Goal: Transaction & Acquisition: Purchase product/service

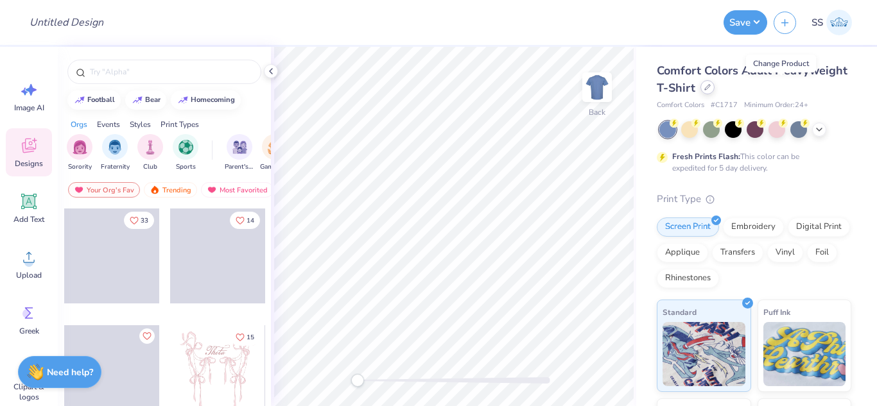
click at [714, 90] on div at bounding box center [707, 87] width 14 height 14
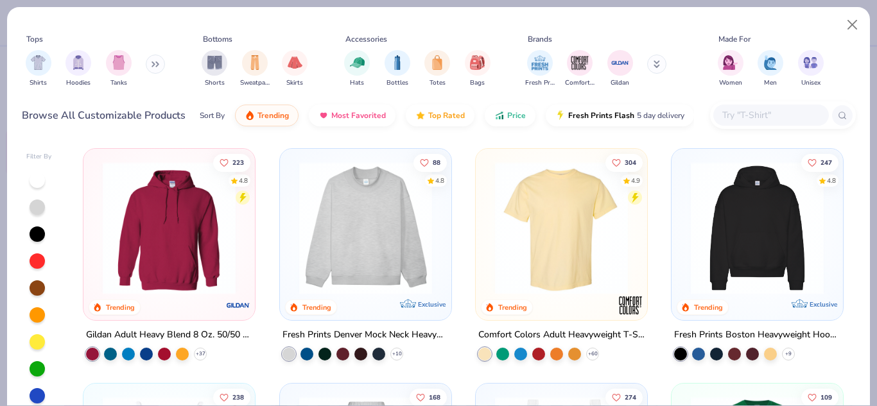
click at [754, 123] on div at bounding box center [771, 115] width 116 height 21
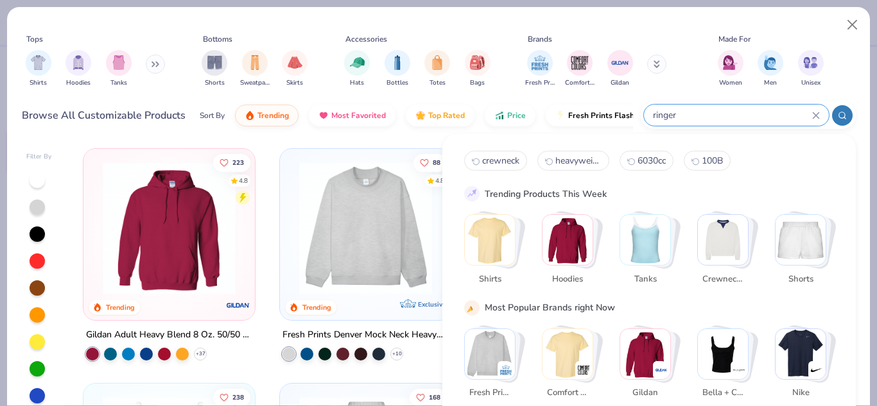
type input "ringer"
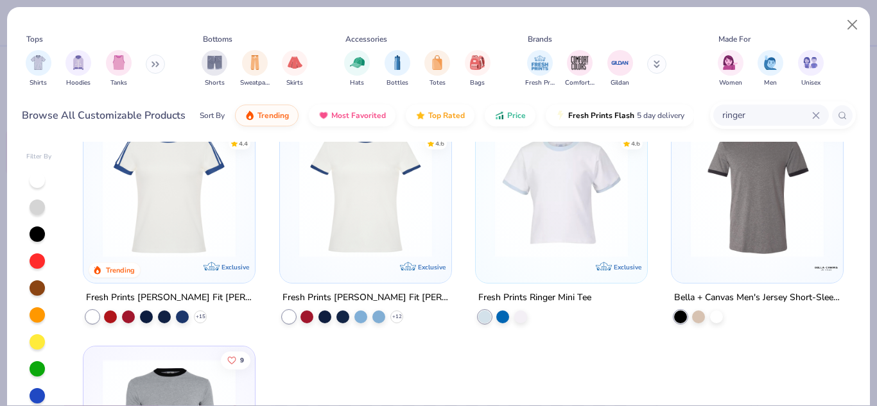
scroll to position [5, 0]
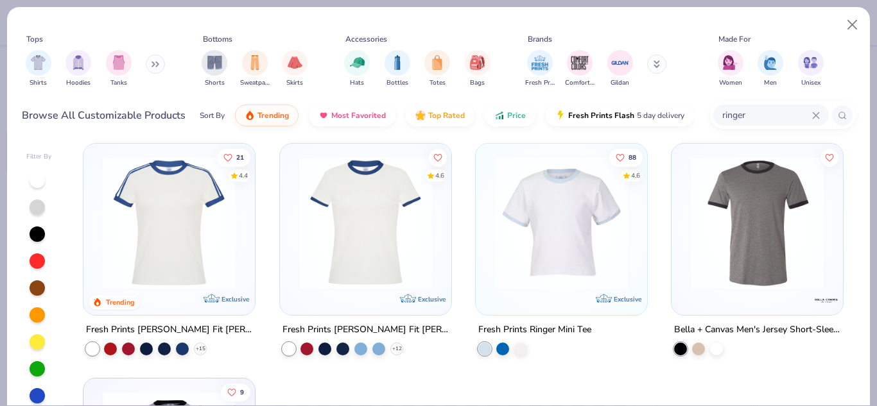
click at [816, 114] on icon at bounding box center [816, 116] width 8 height 8
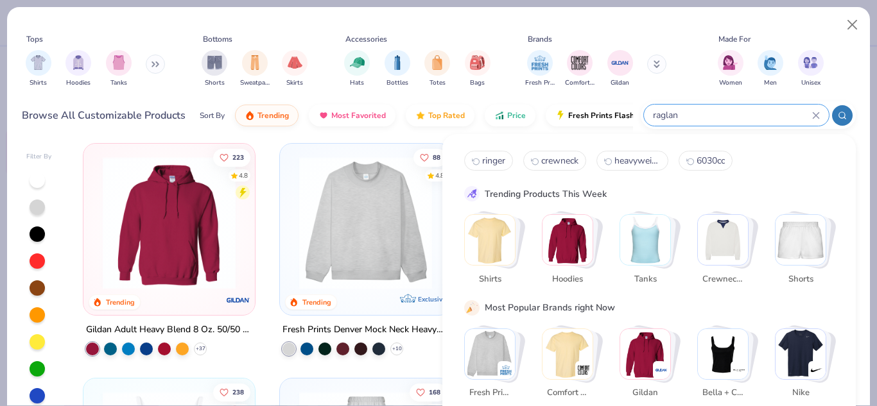
scroll to position [0, 0]
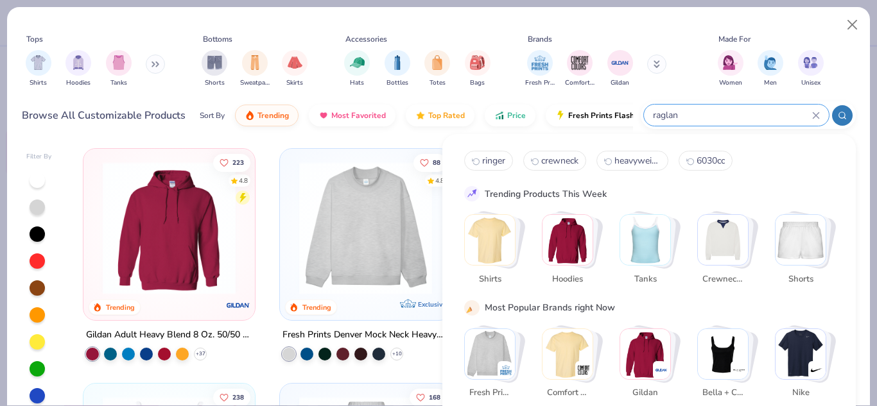
type input "raglan"
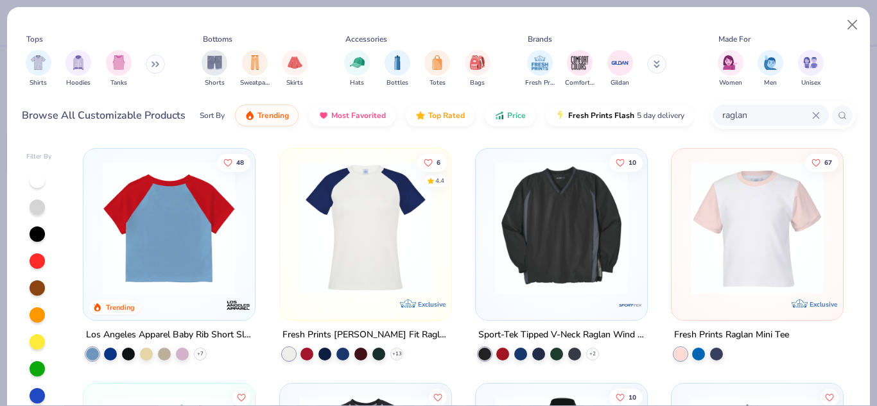
click at [159, 233] on div at bounding box center [170, 228] width 438 height 133
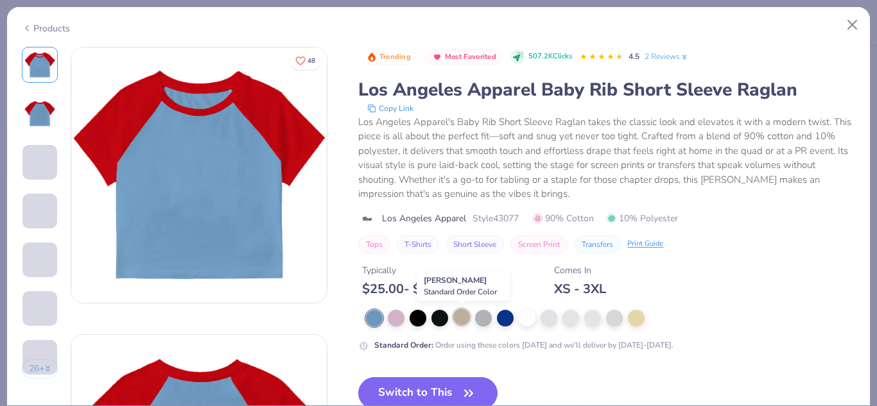
click at [463, 317] on div at bounding box center [461, 317] width 17 height 17
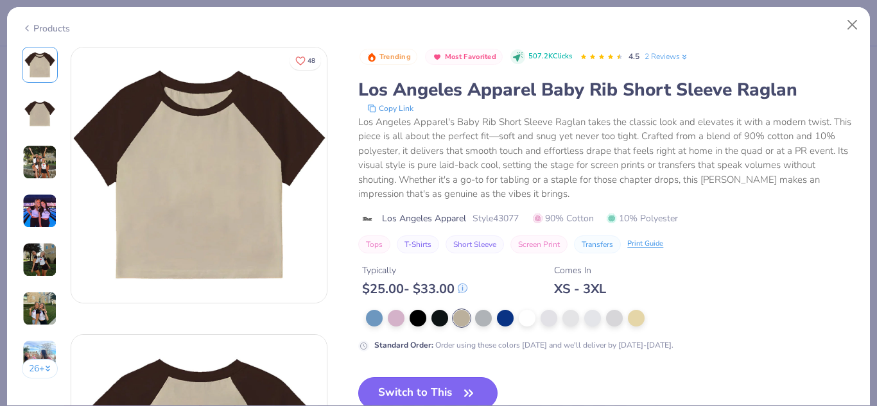
click at [441, 390] on button "Switch to This" at bounding box center [427, 393] width 139 height 32
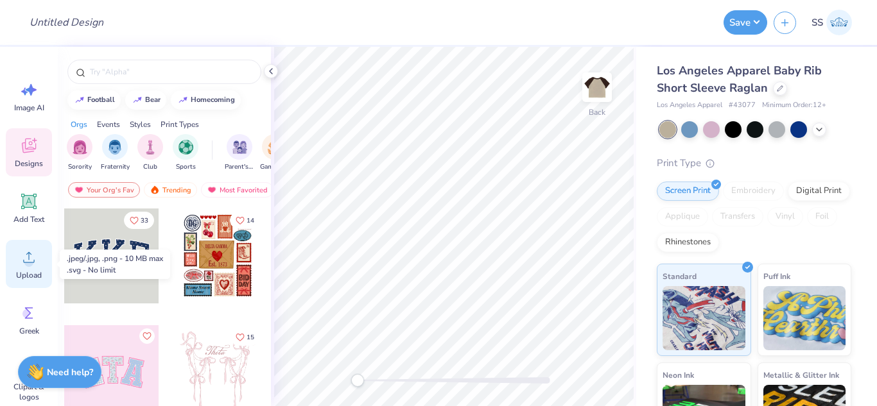
click at [9, 268] on div "Upload" at bounding box center [29, 264] width 46 height 48
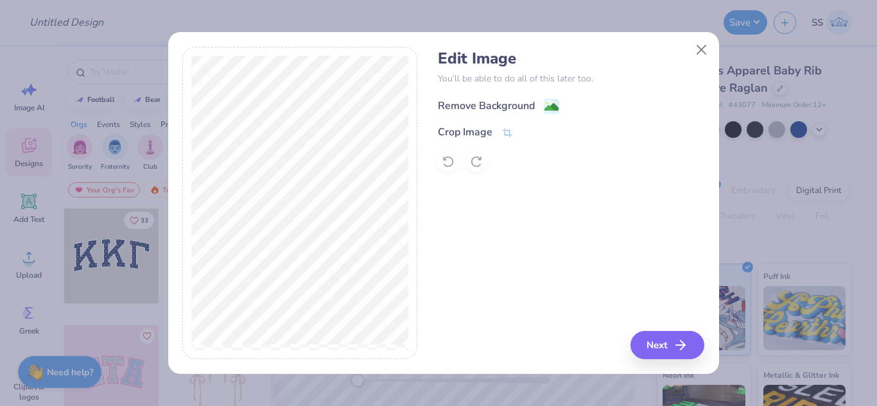
click at [552, 97] on div "Remove Background" at bounding box center [571, 105] width 266 height 16
click at [552, 99] on icon at bounding box center [555, 105] width 8 height 13
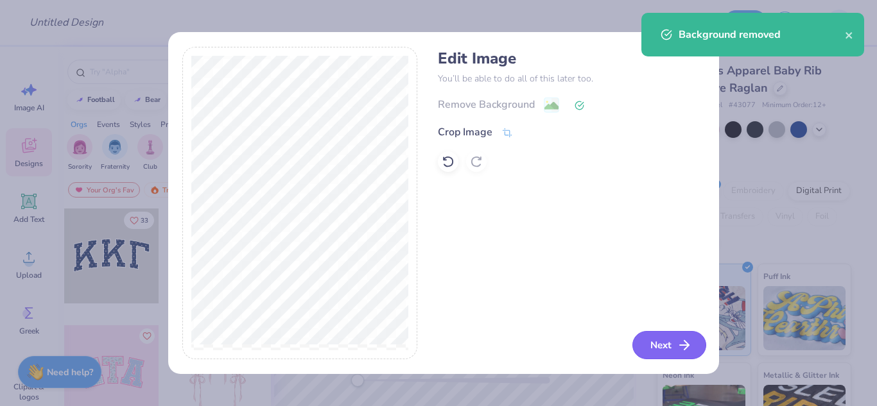
click at [691, 345] on icon "button" at bounding box center [683, 345] width 15 height 15
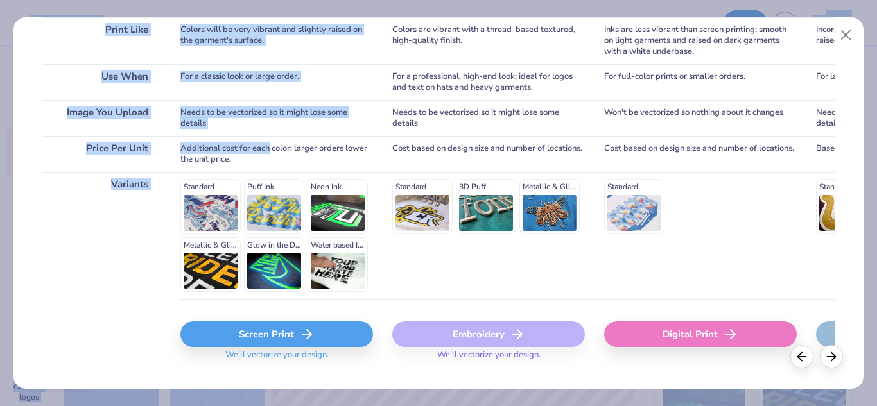
drag, startPoint x: 271, startPoint y: 359, endPoint x: 303, endPoint y: 416, distance: 65.2
click at [303, 406] on html "Design Title Save SS Image AI Designs Add Text Upload Greek Clipart & logos Dec…" at bounding box center [438, 203] width 877 height 406
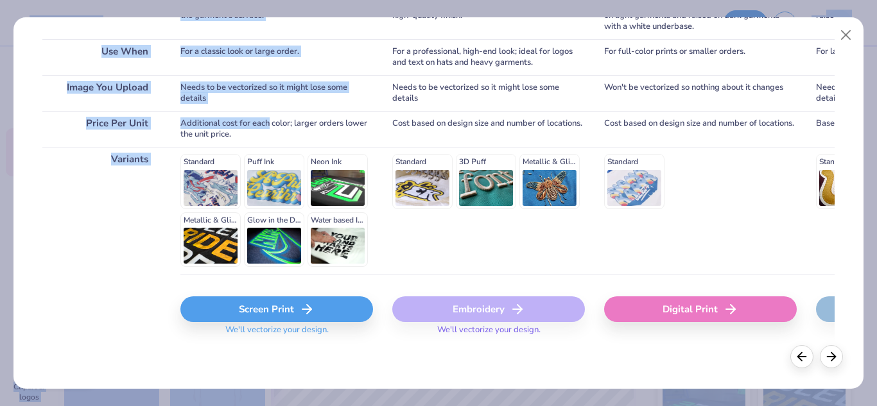
click at [241, 321] on div "Screen Print" at bounding box center [276, 310] width 193 height 26
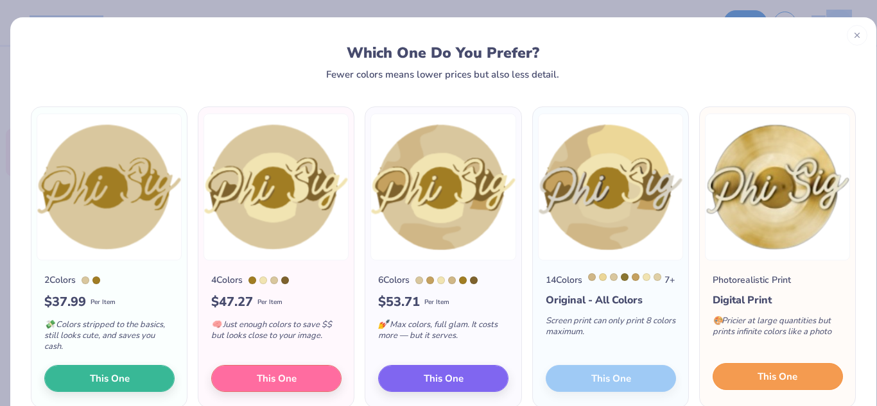
click at [757, 370] on span "This One" at bounding box center [777, 377] width 40 height 15
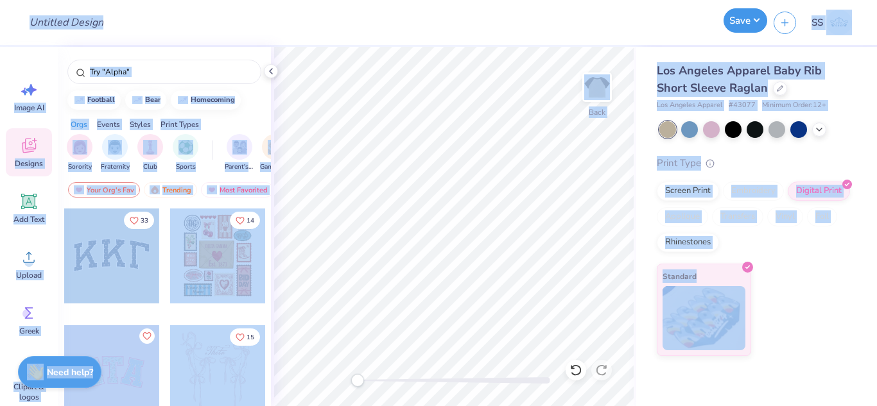
click at [744, 21] on button "Save" at bounding box center [745, 20] width 44 height 24
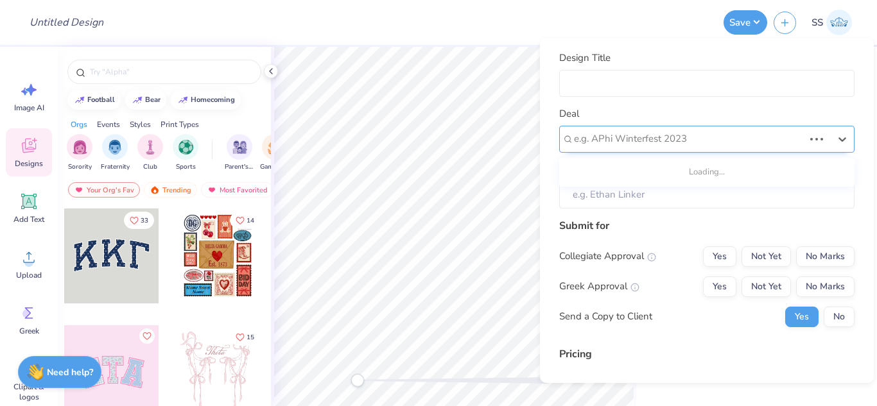
click at [789, 143] on div at bounding box center [689, 138] width 230 height 17
type input "jac"
type input "[PERSON_NAME]"
type input "– –"
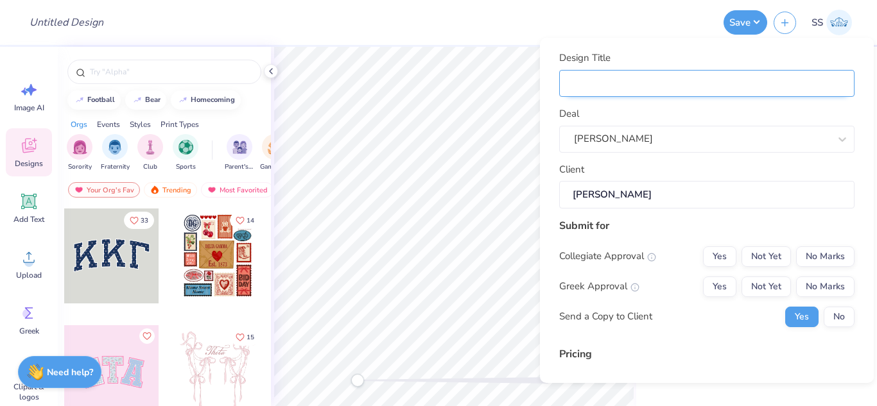
click at [766, 84] on input "Design Title" at bounding box center [706, 84] width 295 height 28
type input "P"
type input "Ph"
type input "Phi"
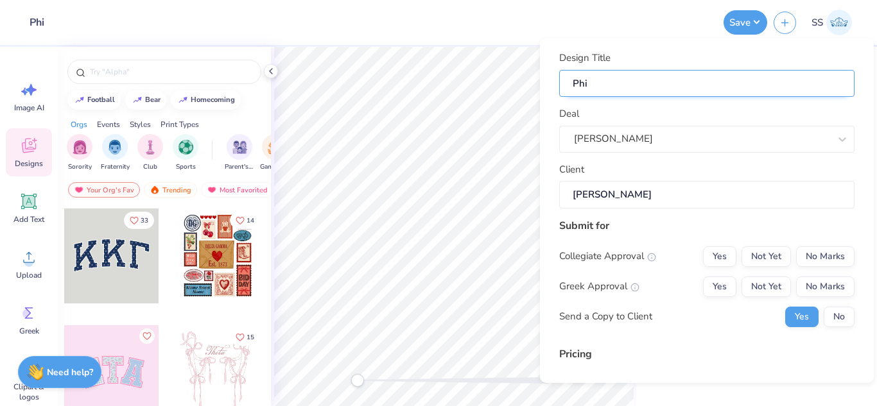
type input "Phi S"
type input "Phi Si"
type input "Phi Sig"
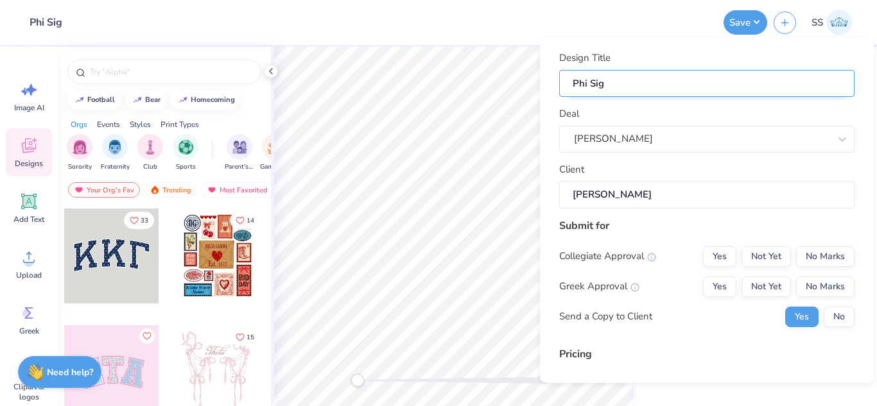
type input "Phi Sig"
type input "Phi Sig B"
type input "Phi Sig Bi"
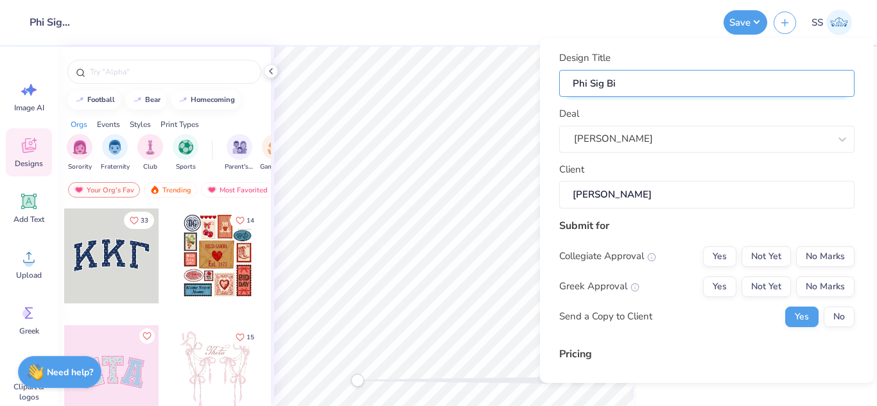
type input "Phi Sig Bid"
type input "Phi Sig Bid d"
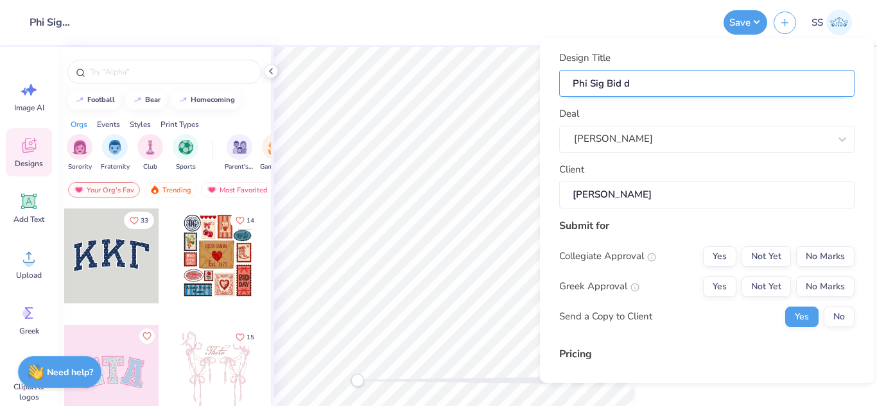
type input "Phi Sig Bid da"
type input "Phi Sig Bid day"
type input "Phi Sig Bid day m"
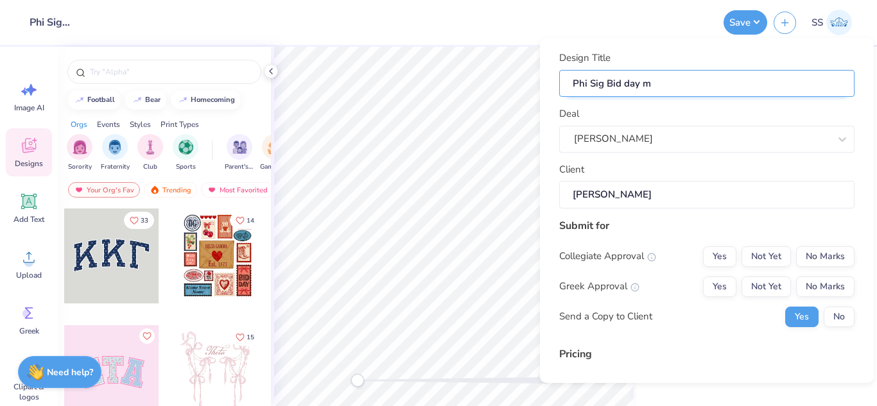
type input "Phi Sig Bid day me"
type input "Phi Sig Bid day mer"
type input "Phi Sig Bid day merc"
type input "Phi Sig Bid day merch"
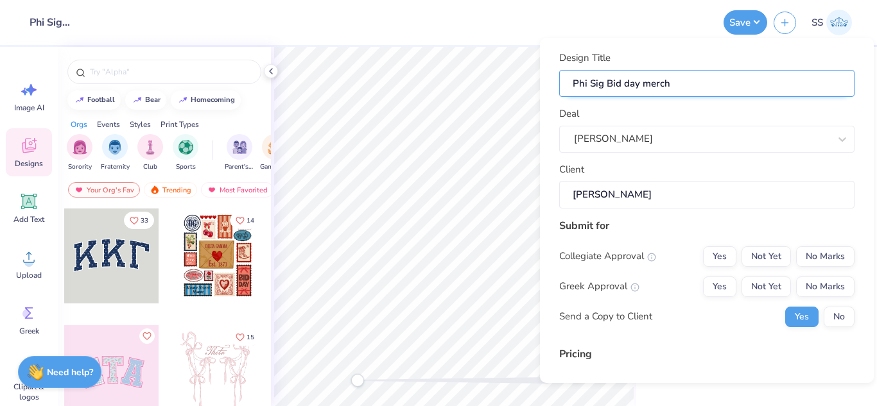
type input "Phi Sig Bid day merch"
type input "$51.63"
type input "Phi Sig Bid day merch"
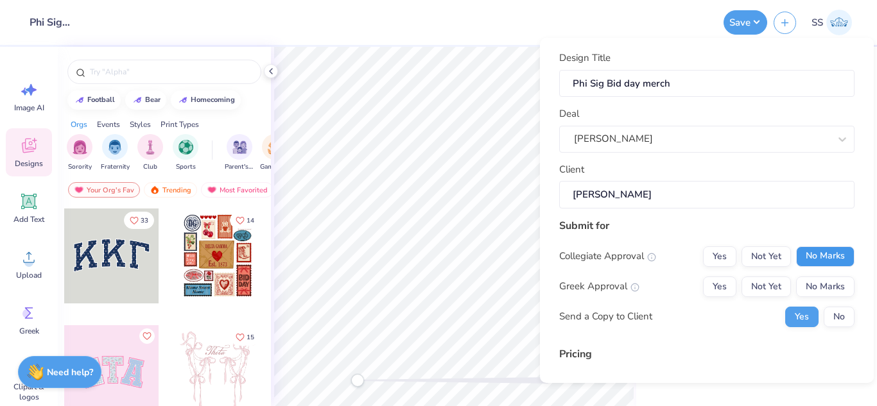
click at [834, 261] on button "No Marks" at bounding box center [825, 256] width 58 height 21
click at [757, 282] on button "Not Yet" at bounding box center [765, 287] width 49 height 21
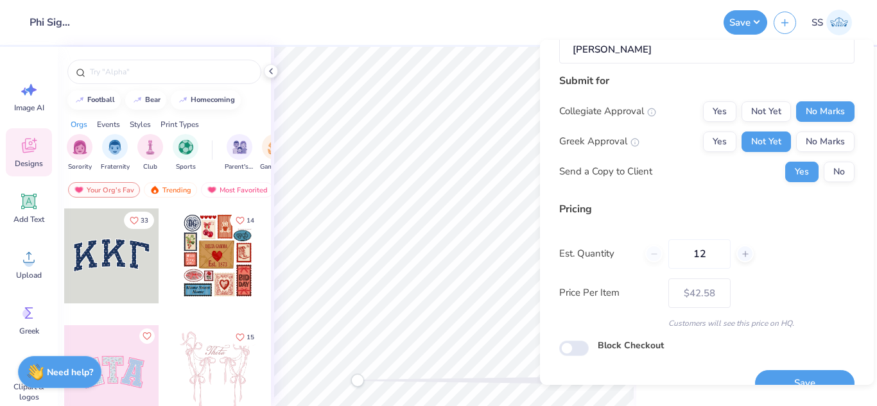
scroll to position [171, 0]
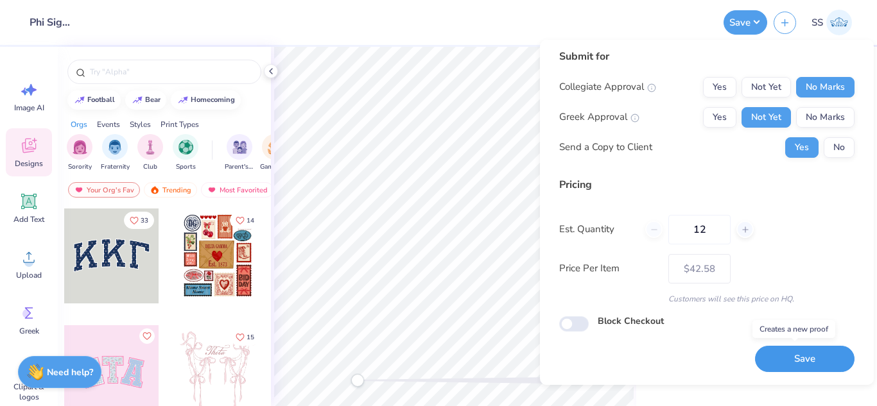
click at [800, 359] on button "Save" at bounding box center [804, 359] width 99 height 26
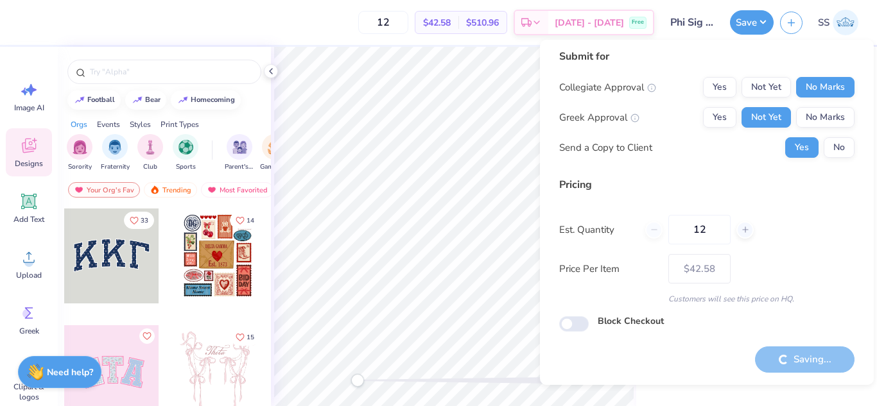
type input "– –"
